Goal: Contribute content: Contribute content

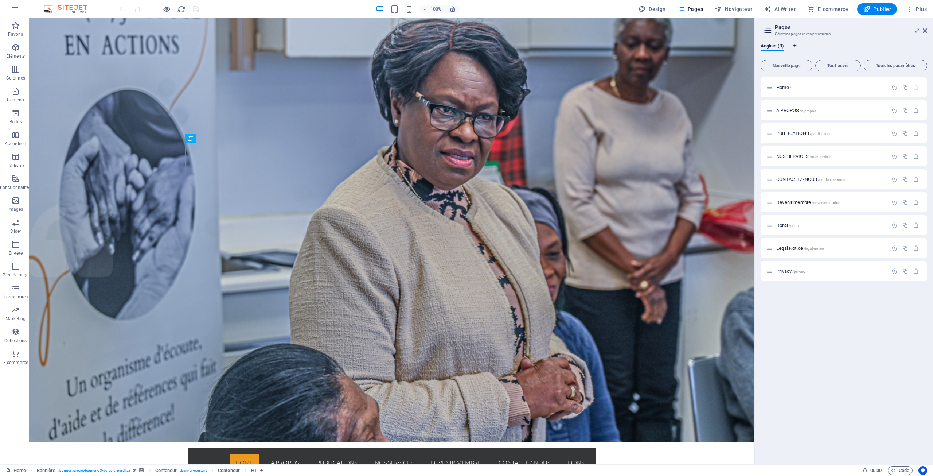
select select "7"
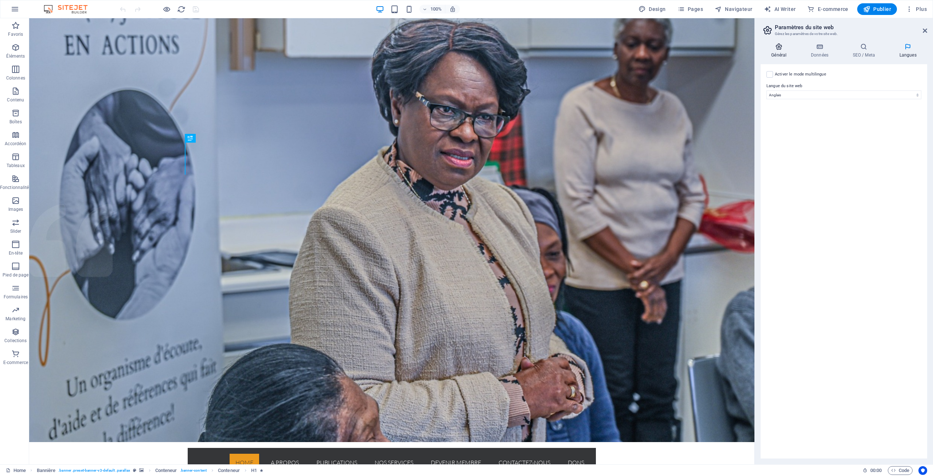
click at [780, 47] on icon at bounding box center [779, 46] width 37 height 7
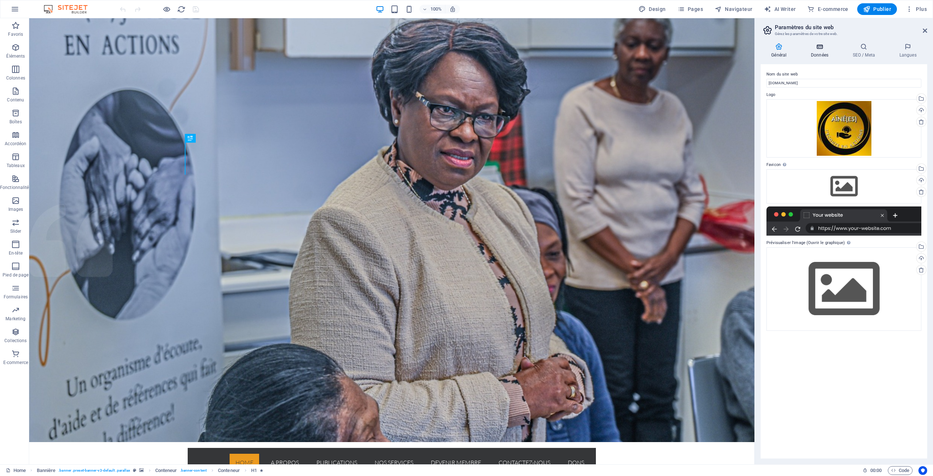
click at [819, 48] on icon at bounding box center [819, 46] width 39 height 7
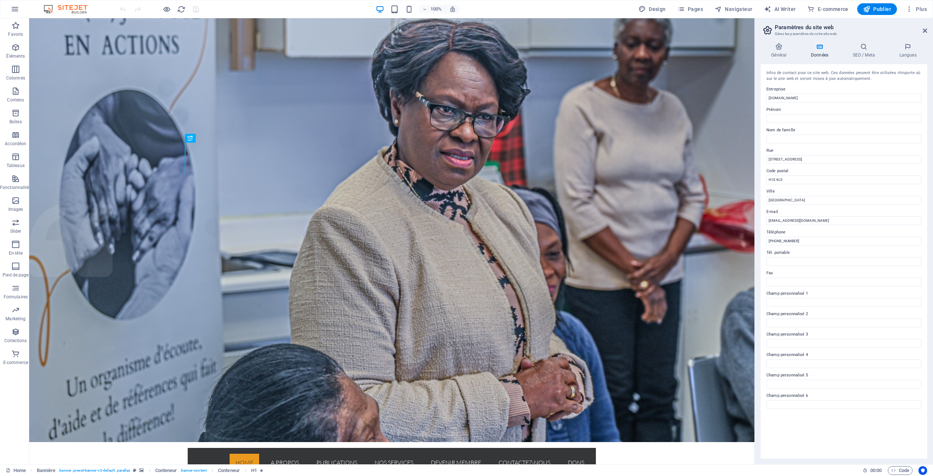
click at [766, 30] on icon at bounding box center [767, 30] width 11 height 10
click at [924, 30] on icon at bounding box center [925, 31] width 4 height 6
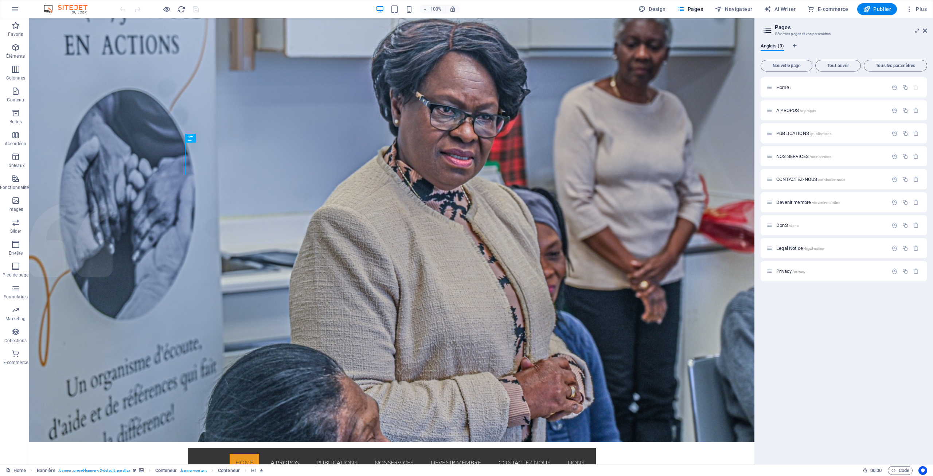
click at [769, 29] on icon at bounding box center [767, 30] width 11 height 10
click at [781, 64] on span "Nouvelle page" at bounding box center [786, 65] width 45 height 4
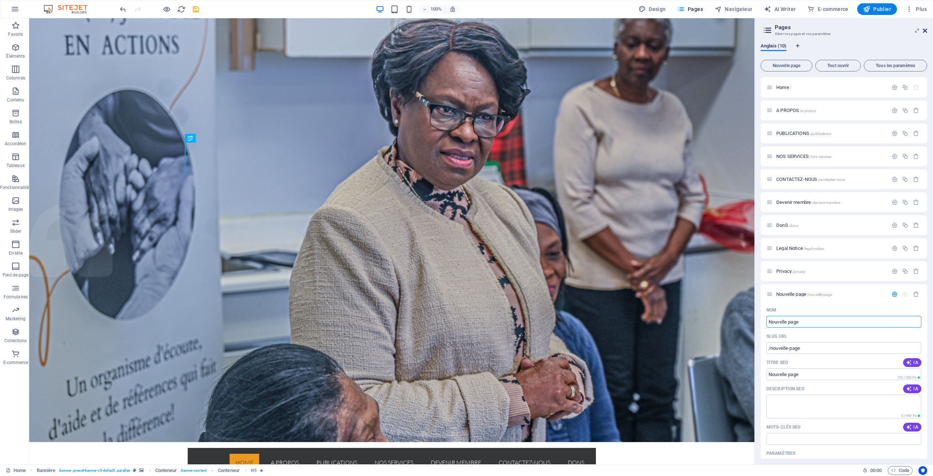
click at [924, 30] on icon at bounding box center [925, 31] width 4 height 6
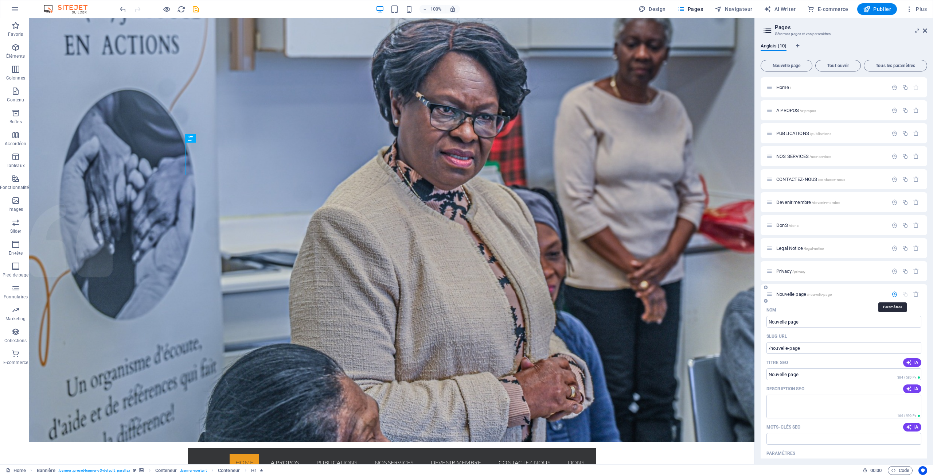
click at [893, 294] on icon "button" at bounding box center [894, 294] width 6 height 6
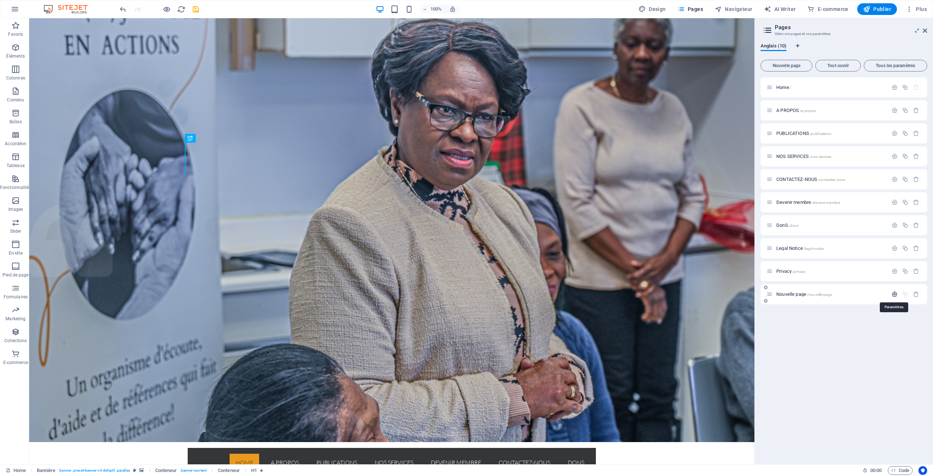
click at [893, 294] on icon "button" at bounding box center [894, 294] width 6 height 6
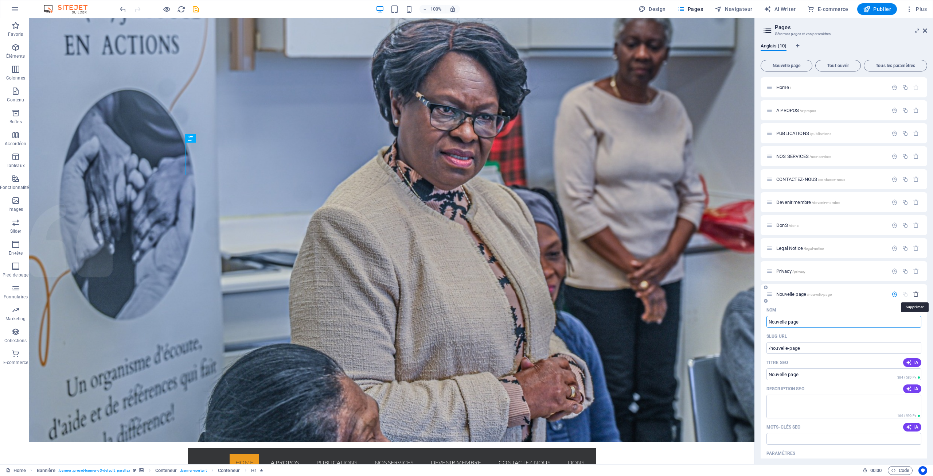
click at [914, 295] on icon "button" at bounding box center [916, 294] width 6 height 6
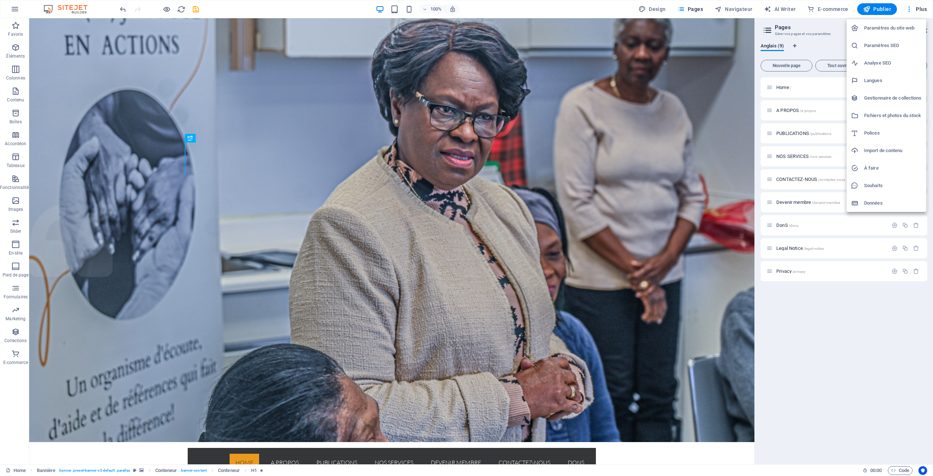
click at [870, 23] on li "Paramètres du site web" at bounding box center [886, 27] width 79 height 17
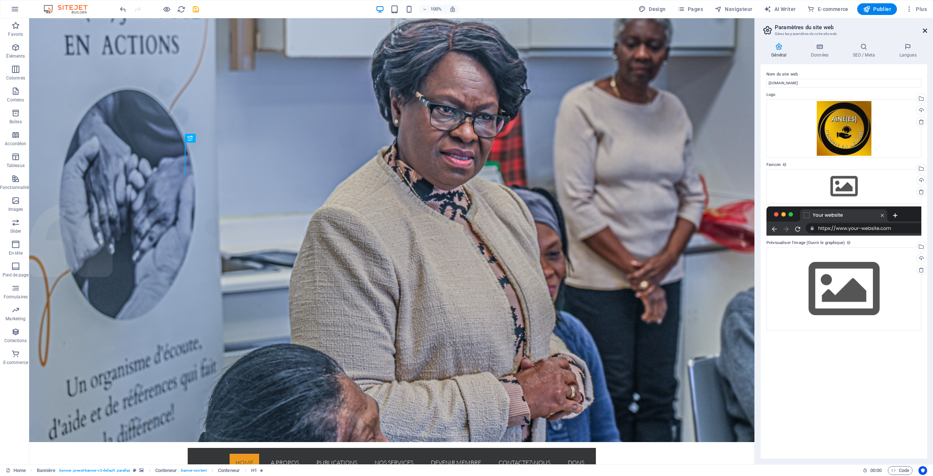
click at [924, 31] on icon at bounding box center [925, 31] width 4 height 6
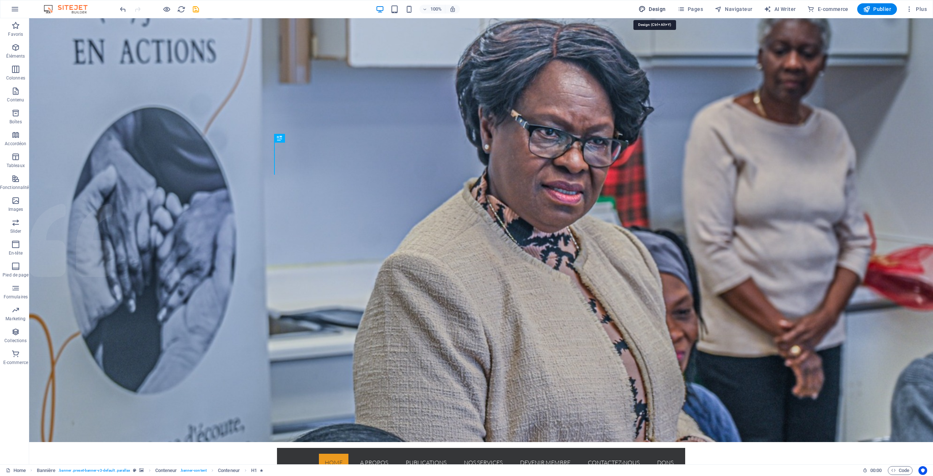
select select "rem"
select select "300"
select select "px"
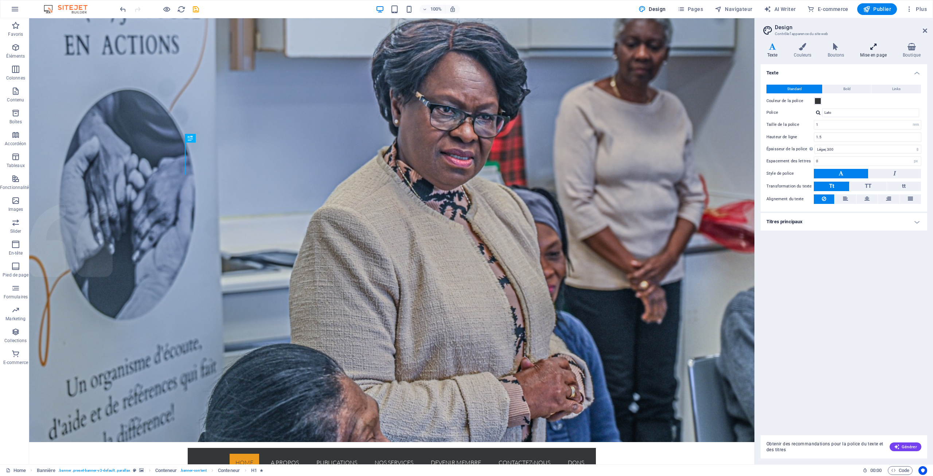
click at [873, 51] on h4 "Mise en page" at bounding box center [875, 50] width 43 height 15
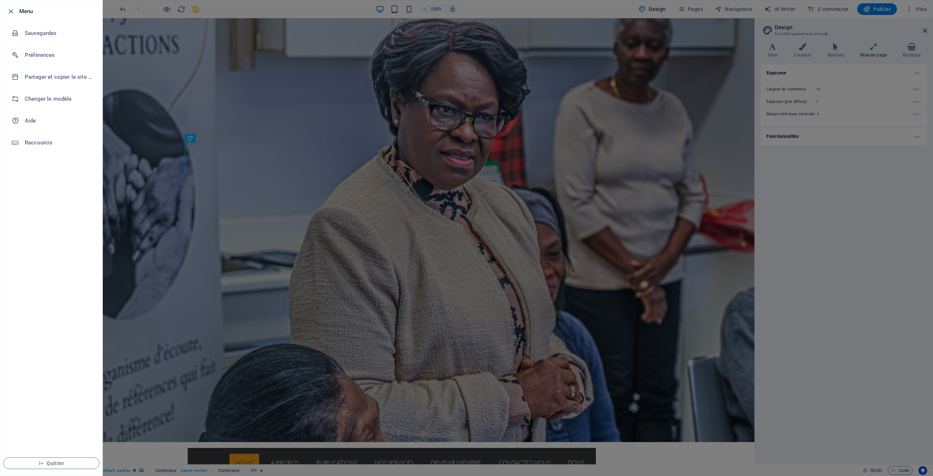
click at [294, 7] on div at bounding box center [466, 238] width 933 height 476
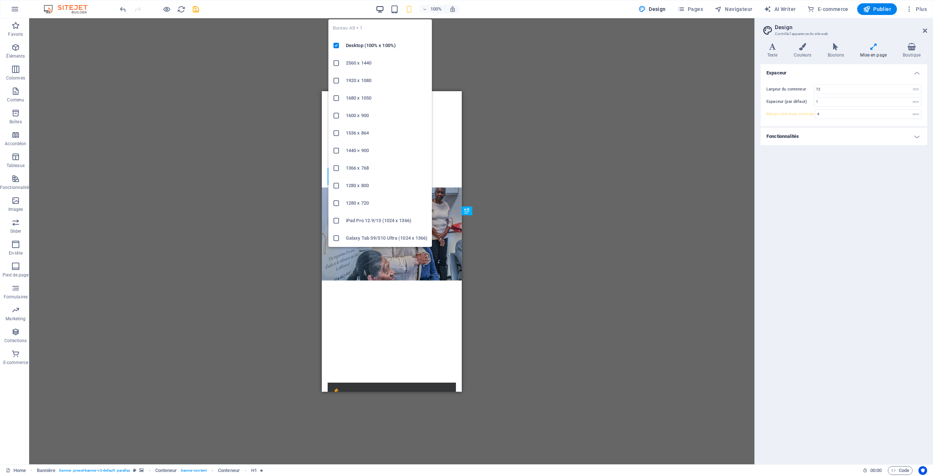
click at [378, 9] on icon "button" at bounding box center [380, 9] width 8 height 8
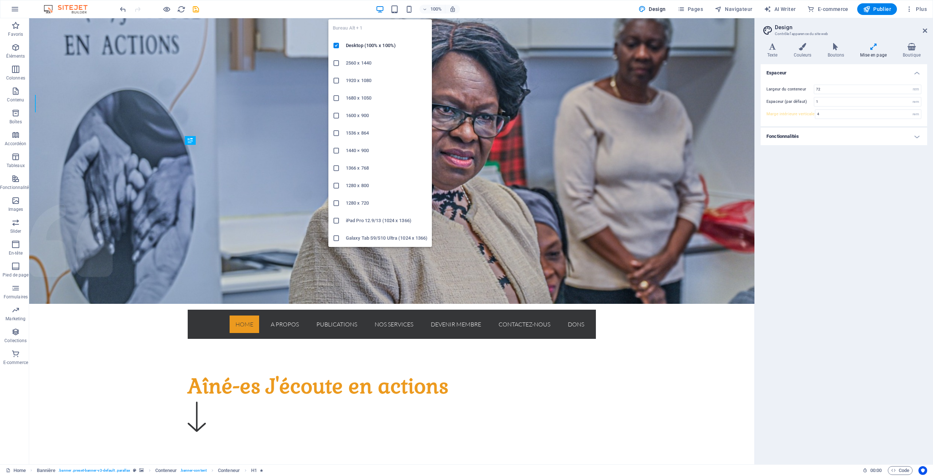
type input "5"
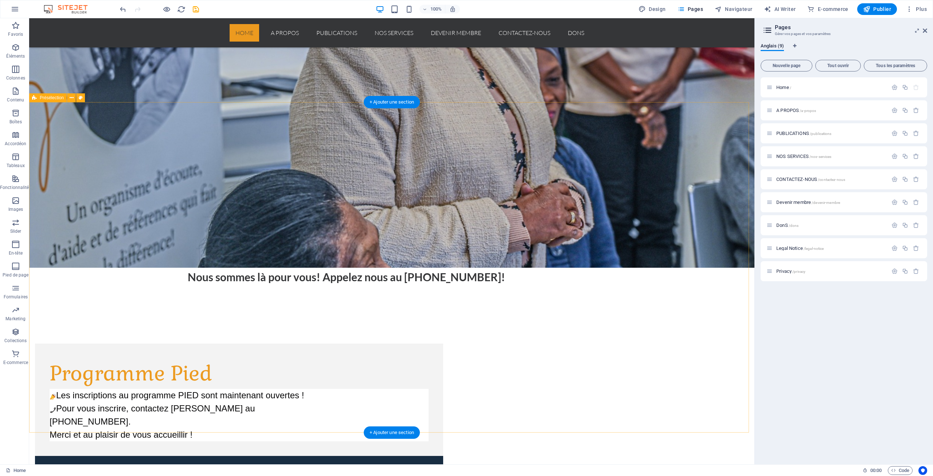
scroll to position [364, 0]
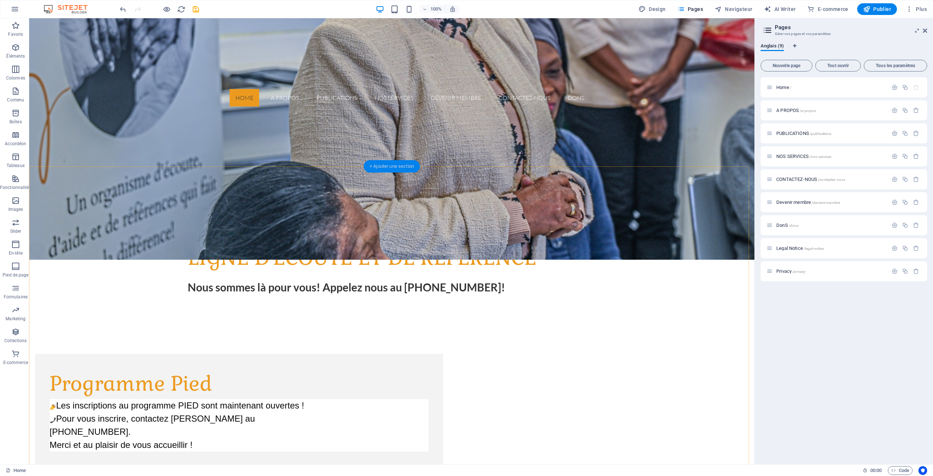
click at [385, 166] on div "+ Ajouter une section" at bounding box center [392, 166] width 56 height 12
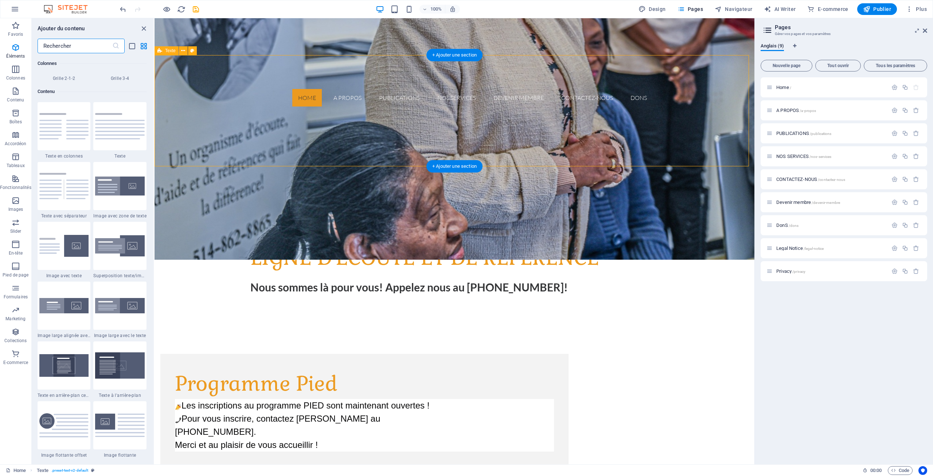
scroll to position [1335, 0]
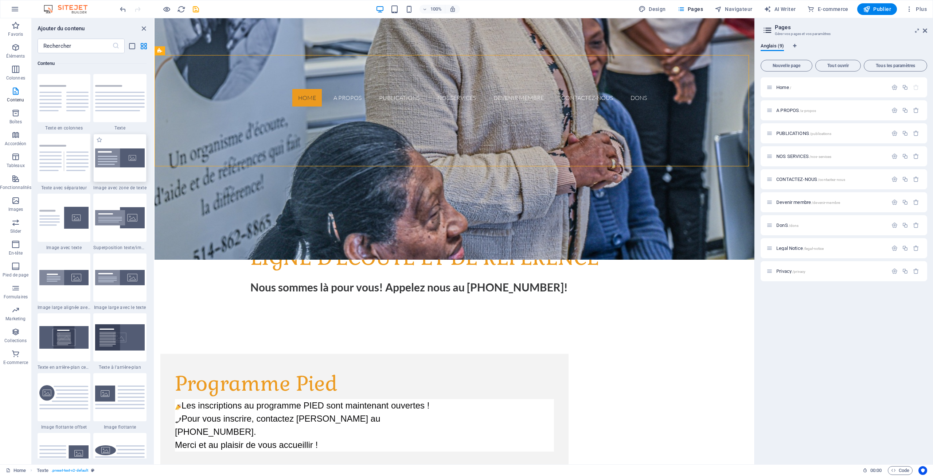
click at [120, 154] on img at bounding box center [120, 157] width 50 height 19
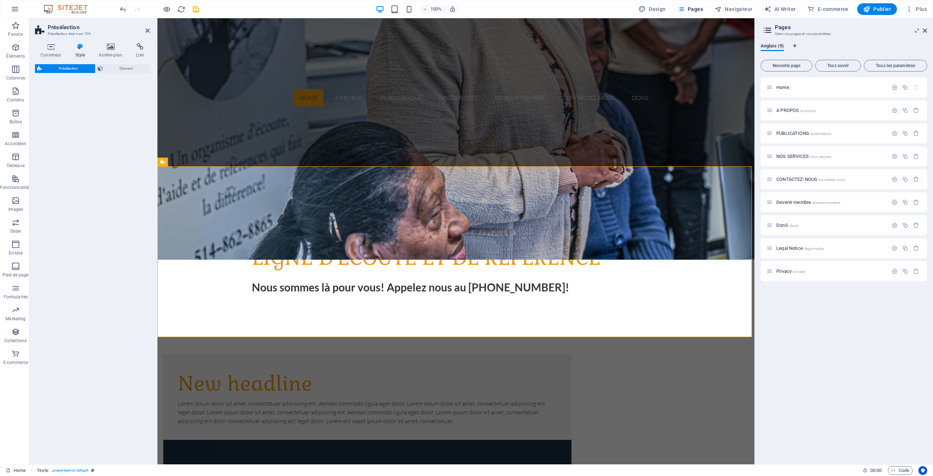
select select "rem"
select select "px"
select select "preset-text-with-image-v4-boxed"
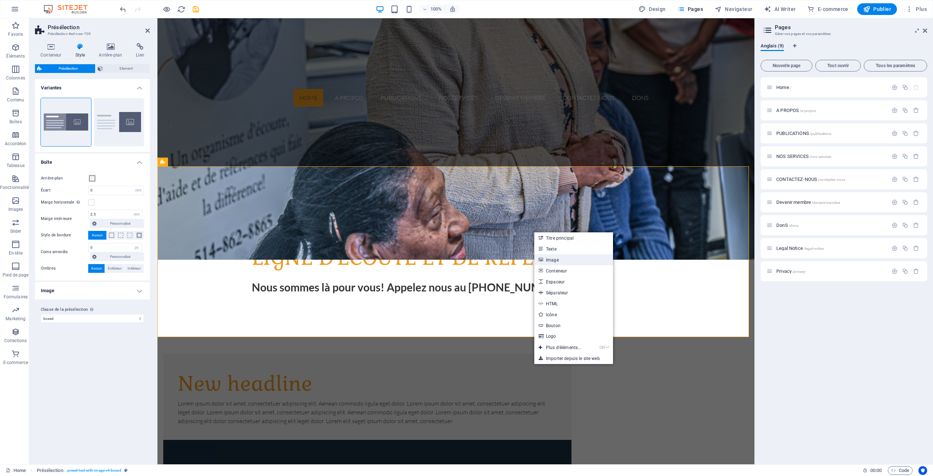
click at [555, 259] on link "Image" at bounding box center [573, 259] width 79 height 11
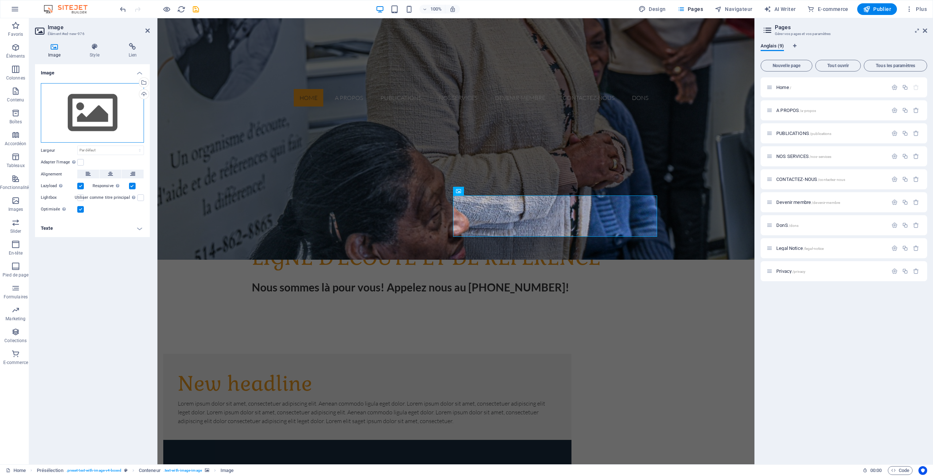
click at [96, 115] on div "Glissez les fichiers ici, cliquez pour choisir les fichiers ou sélectionnez les…" at bounding box center [92, 113] width 103 height 60
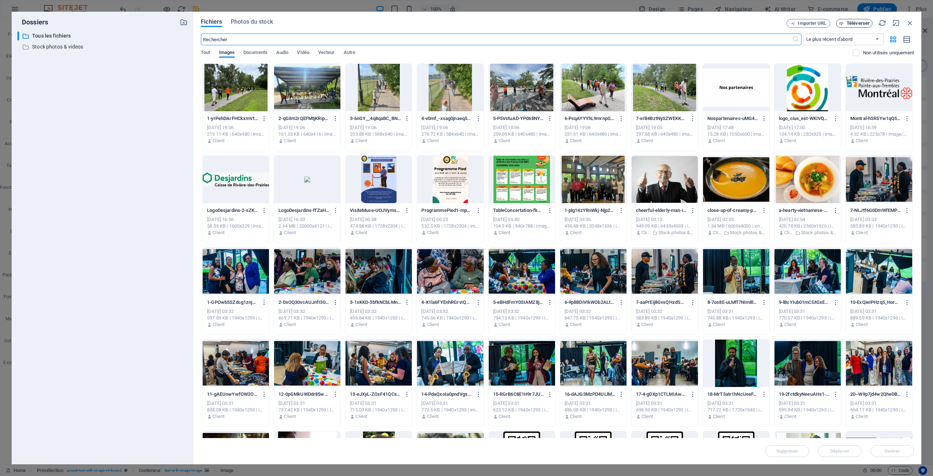
click at [852, 24] on span "Téléverser" at bounding box center [858, 23] width 23 height 4
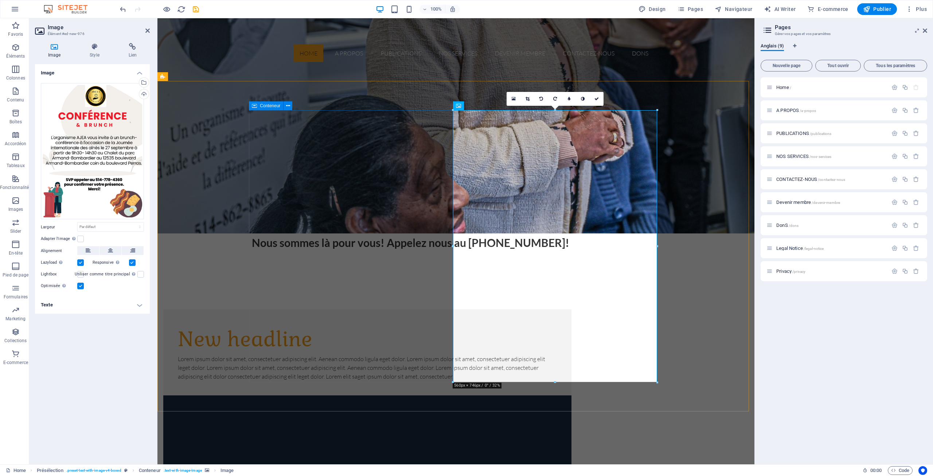
scroll to position [401, 0]
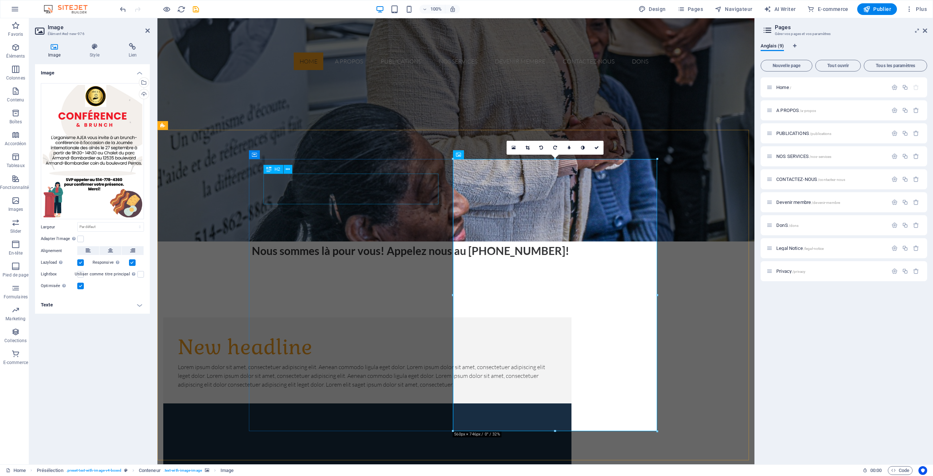
click at [296, 332] on div "New headline" at bounding box center [367, 347] width 379 height 31
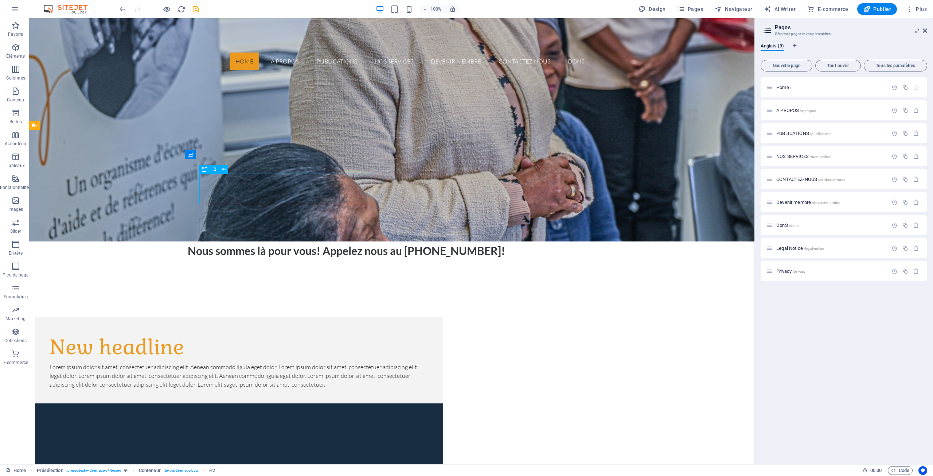
click at [284, 332] on div "New headline" at bounding box center [239, 347] width 379 height 31
click at [323, 332] on div "New headline" at bounding box center [239, 347] width 379 height 31
click at [223, 171] on icon at bounding box center [224, 169] width 4 height 8
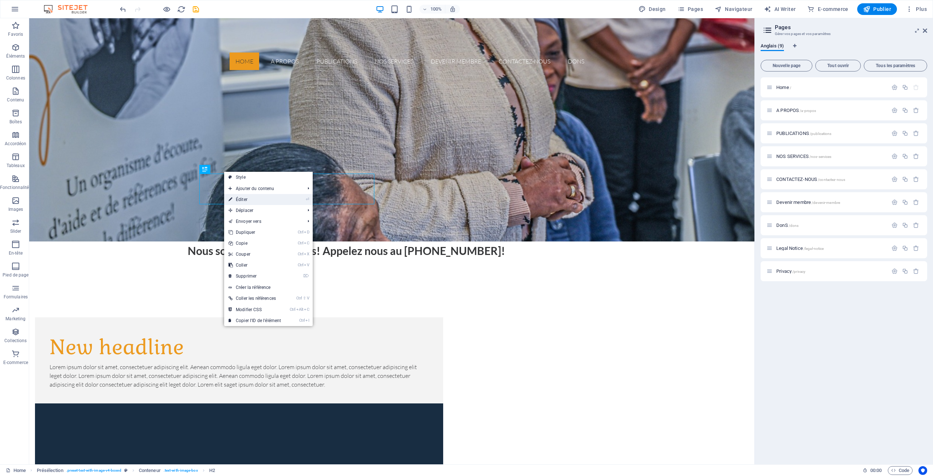
click at [244, 197] on link "⏎ Éditer" at bounding box center [254, 199] width 61 height 11
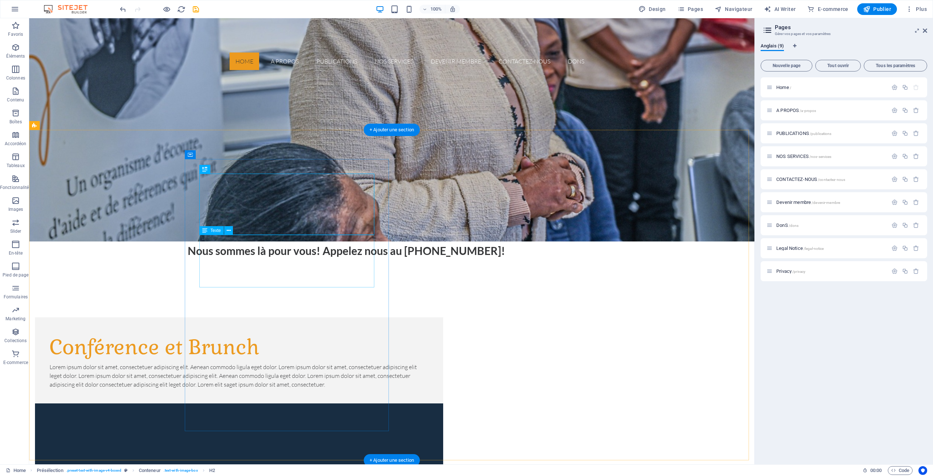
click at [279, 362] on div "Lorem ipsum dolor sit amet, consectetuer adipiscing elit. Aenean commodo ligula…" at bounding box center [239, 375] width 379 height 26
click at [357, 362] on div "Lorem ipsum dolor sit amet, consectetuer adipiscing elit. Aenean commodo ligula…" at bounding box center [239, 375] width 379 height 26
click at [230, 229] on icon at bounding box center [229, 231] width 4 height 8
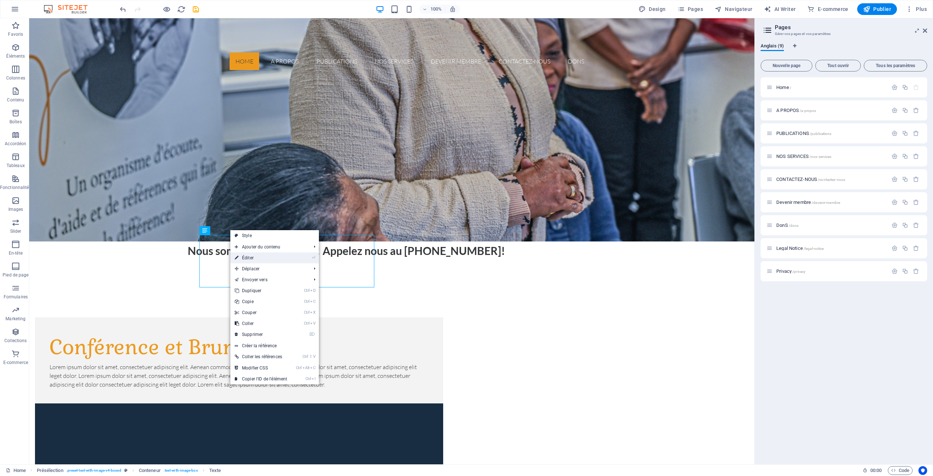
click at [251, 255] on link "⏎ Éditer" at bounding box center [260, 257] width 61 height 11
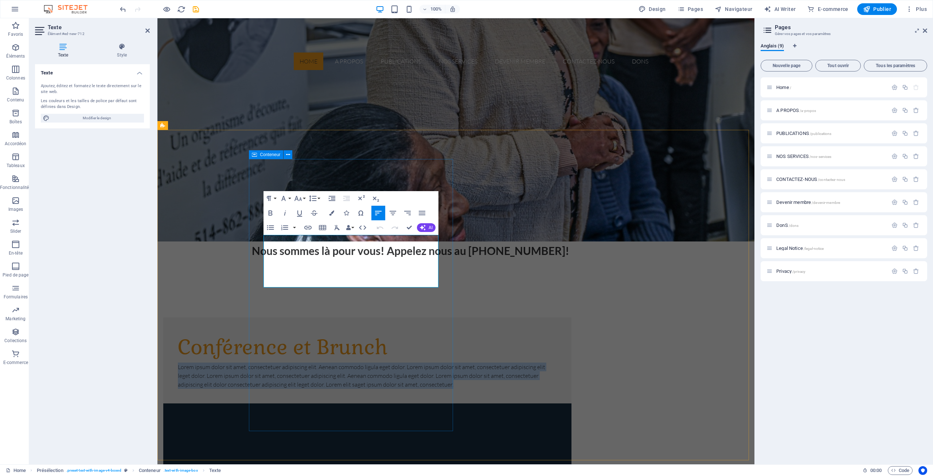
drag, startPoint x: 424, startPoint y: 281, endPoint x: 261, endPoint y: 239, distance: 167.7
click at [261, 317] on div "Conférence et Brunch Lorem ipsum dolor sit amet, consectetuer adipiscing elit. …" at bounding box center [367, 360] width 408 height 86
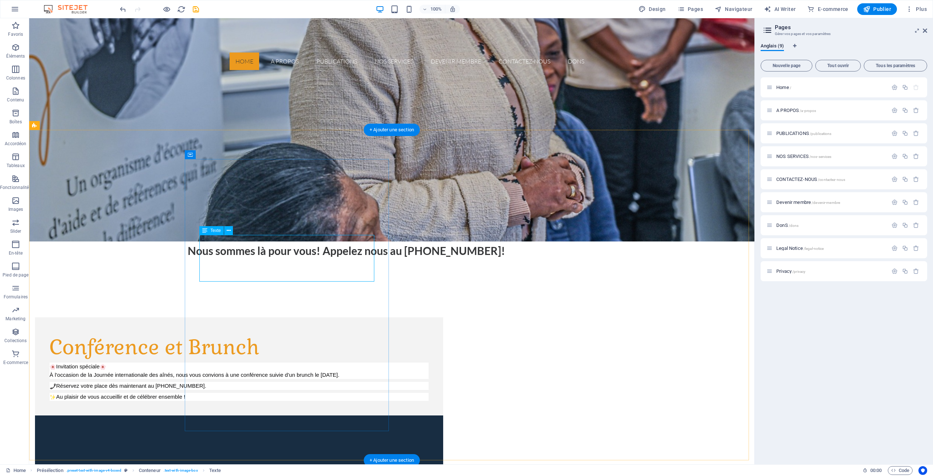
click at [335, 362] on div "Invitation spéciale À l’occasion de la Journée internationale des aînés, nous v…" at bounding box center [239, 381] width 379 height 38
drag, startPoint x: 335, startPoint y: 274, endPoint x: 288, endPoint y: 264, distance: 47.7
click at [288, 362] on div "Invitation spéciale À l’occasion de la Journée internationale des aînés, nous v…" at bounding box center [239, 381] width 379 height 38
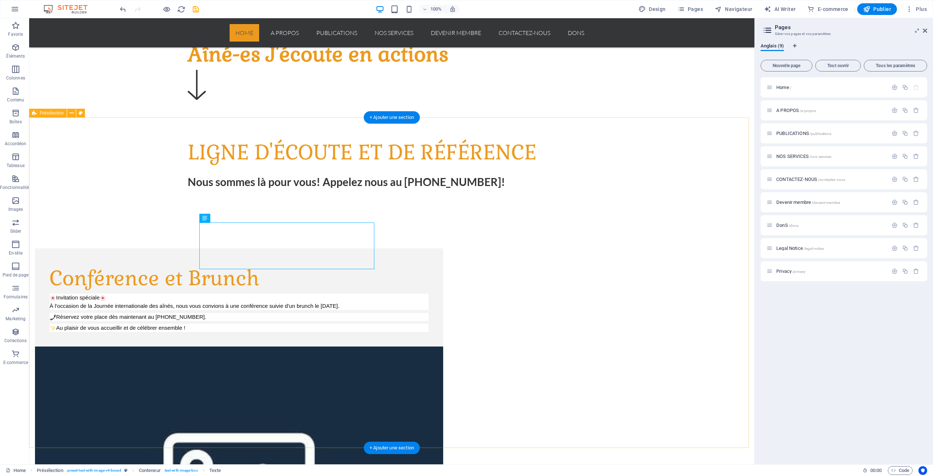
scroll to position [474, 0]
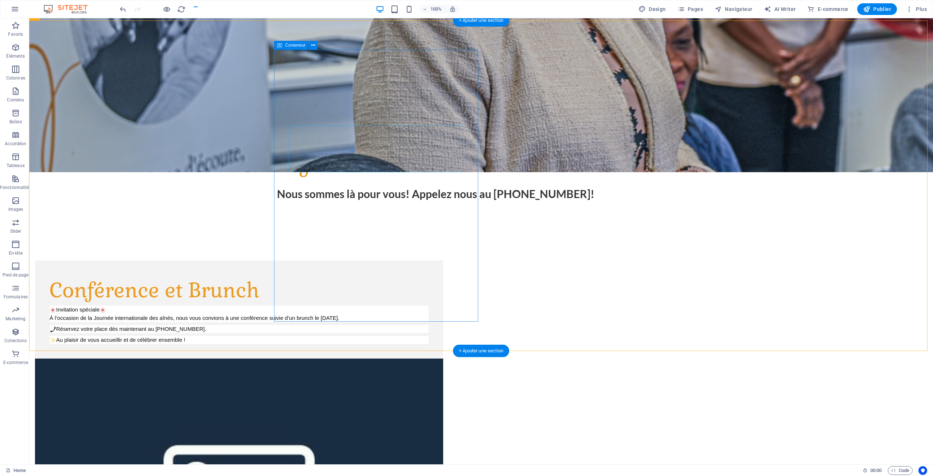
scroll to position [364, 0]
